Goal: Find specific page/section: Find specific page/section

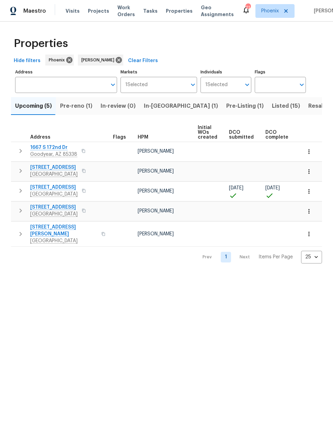
click at [308, 105] on span "Resale (8)" at bounding box center [321, 106] width 27 height 10
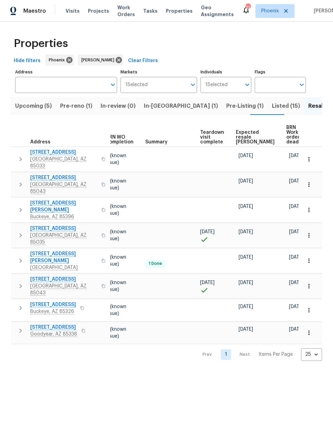
scroll to position [0, 91]
click at [245, 130] on span "Expected resale [PERSON_NAME]" at bounding box center [255, 137] width 39 height 14
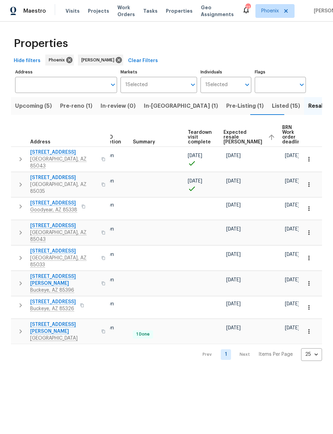
scroll to position [0, 104]
click at [35, 106] on span "Upcoming (5)" at bounding box center [33, 106] width 37 height 10
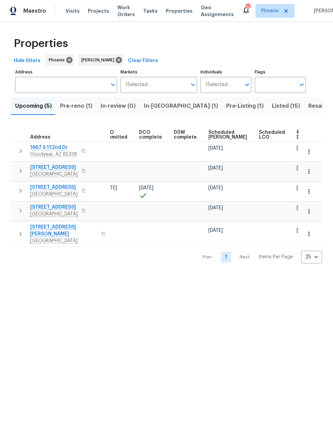
scroll to position [0, 126]
click at [297, 133] on span "Ready Date" at bounding box center [304, 135] width 15 height 10
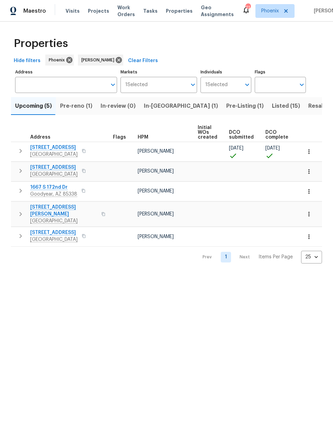
click at [328, 274] on html "Maestro Visits Projects Work Orders Tasks Properties Geo Assignments 21 Phoenix…" at bounding box center [166, 137] width 333 height 274
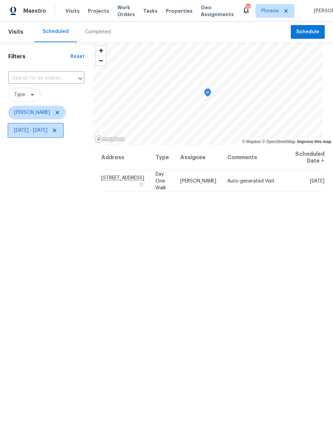
click at [47, 133] on span "[DATE] - [DATE]" at bounding box center [30, 130] width 33 height 7
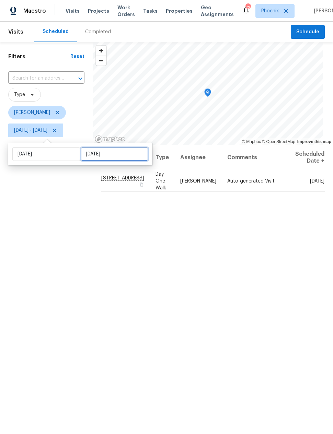
click at [106, 158] on input "[DATE]" at bounding box center [115, 154] width 68 height 14
select select "6"
select select "2025"
select select "7"
select select "2025"
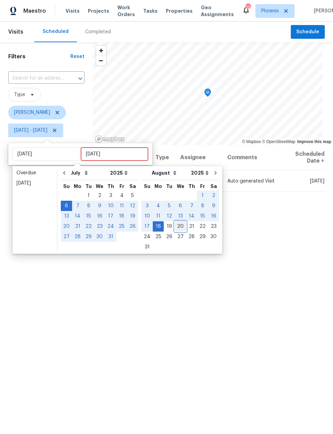
click at [175, 228] on div "20" at bounding box center [180, 227] width 11 height 10
type input "[DATE]"
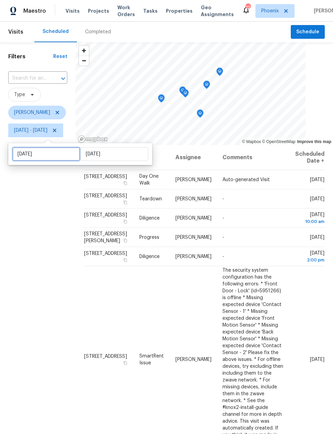
click at [59, 155] on input "[DATE]" at bounding box center [46, 154] width 68 height 14
select select "6"
select select "2025"
select select "7"
select select "2025"
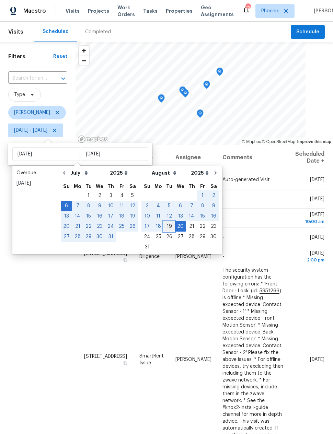
click at [165, 225] on div "19" at bounding box center [169, 227] width 11 height 10
type input "[DATE]"
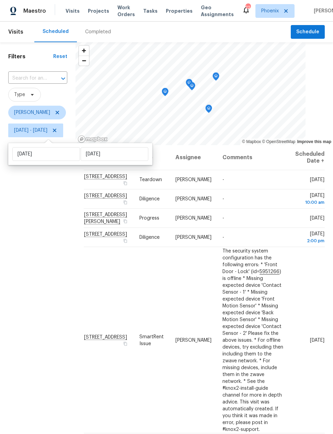
click at [57, 262] on div "Filters Reset ​ Type [PERSON_NAME] [DATE] - [DATE]" at bounding box center [37, 267] width 75 height 450
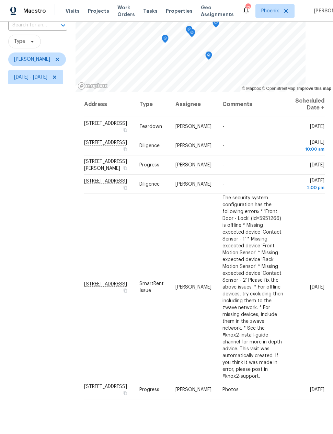
scroll to position [53, 0]
click at [60, 267] on div "Filters Reset ​ Type [PERSON_NAME] [DATE] - [DATE]" at bounding box center [37, 214] width 75 height 450
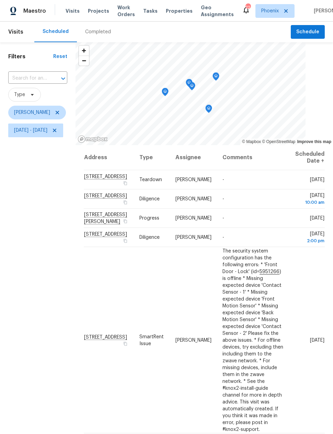
scroll to position [0, 0]
